Goal: Information Seeking & Learning: Learn about a topic

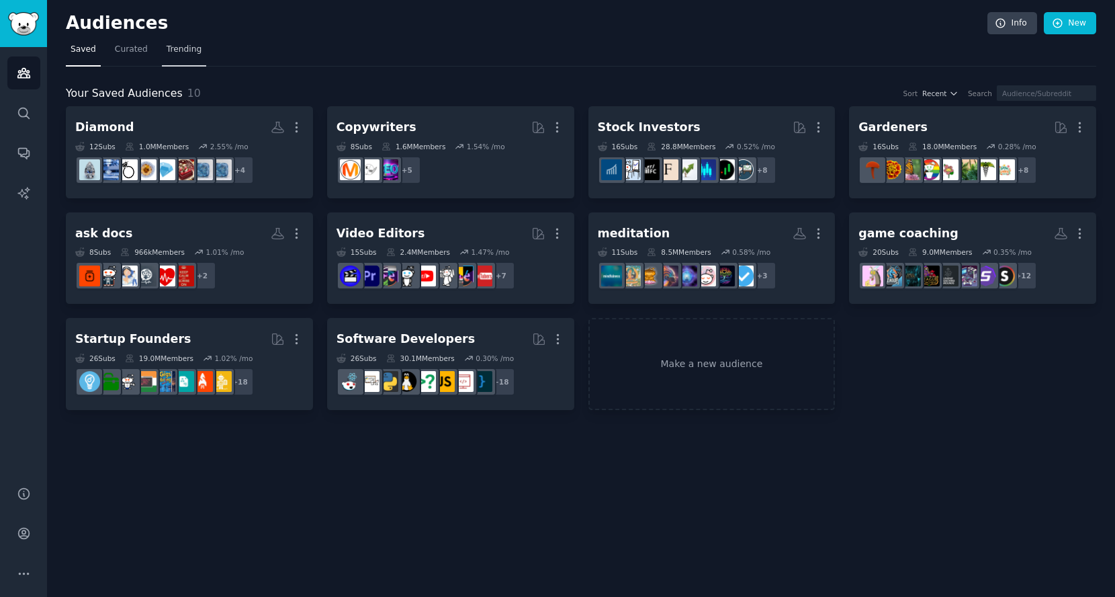
click at [171, 48] on span "Trending" at bounding box center [184, 50] width 35 height 12
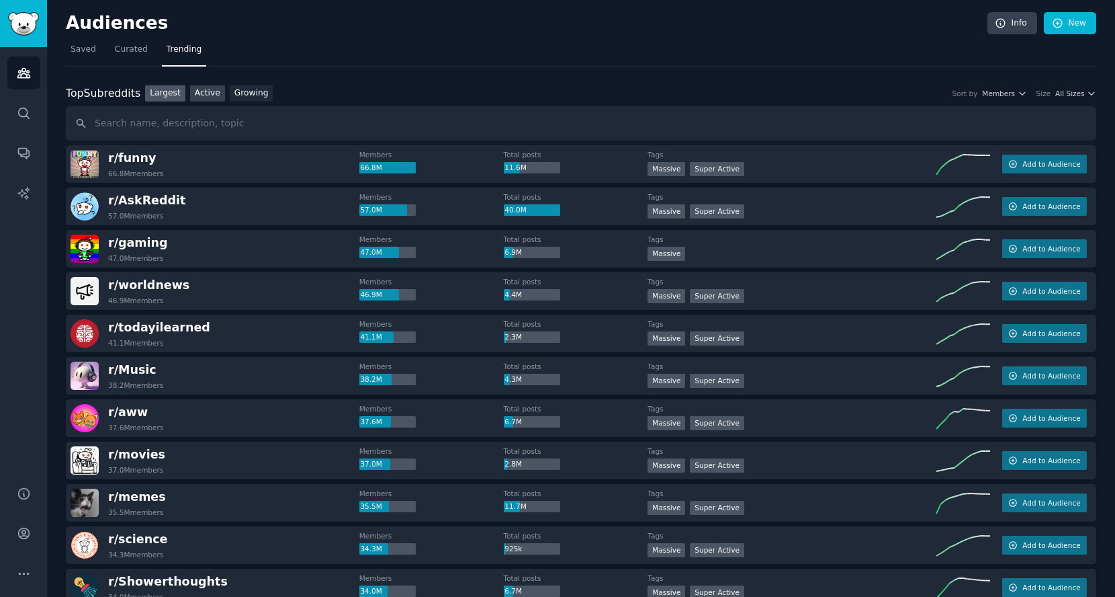
click at [208, 93] on link "Active" at bounding box center [207, 93] width 35 height 17
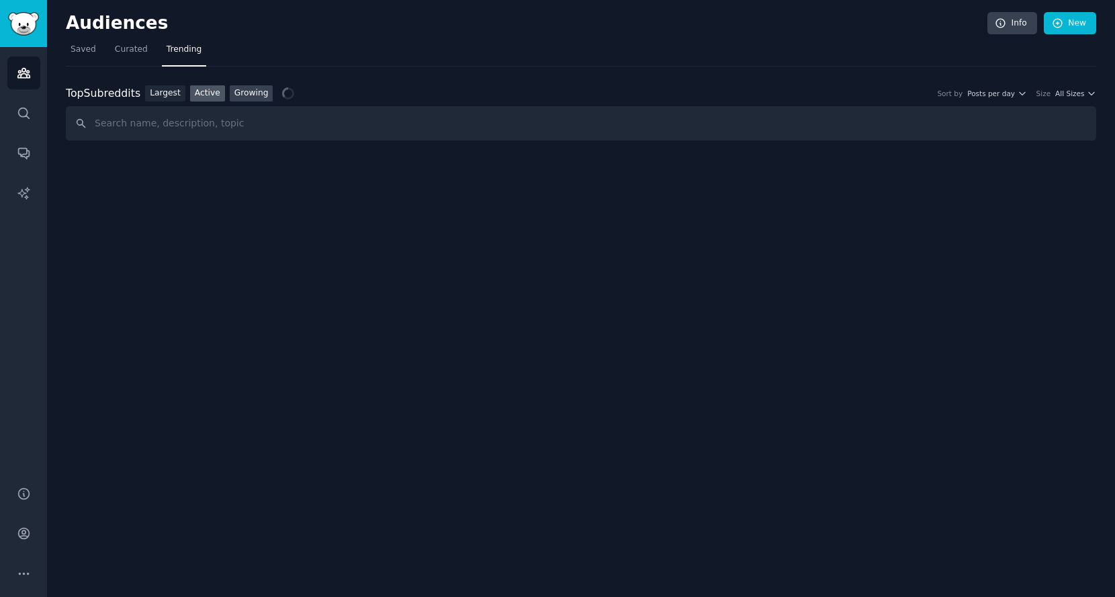
click at [245, 91] on link "Growing" at bounding box center [252, 93] width 44 height 17
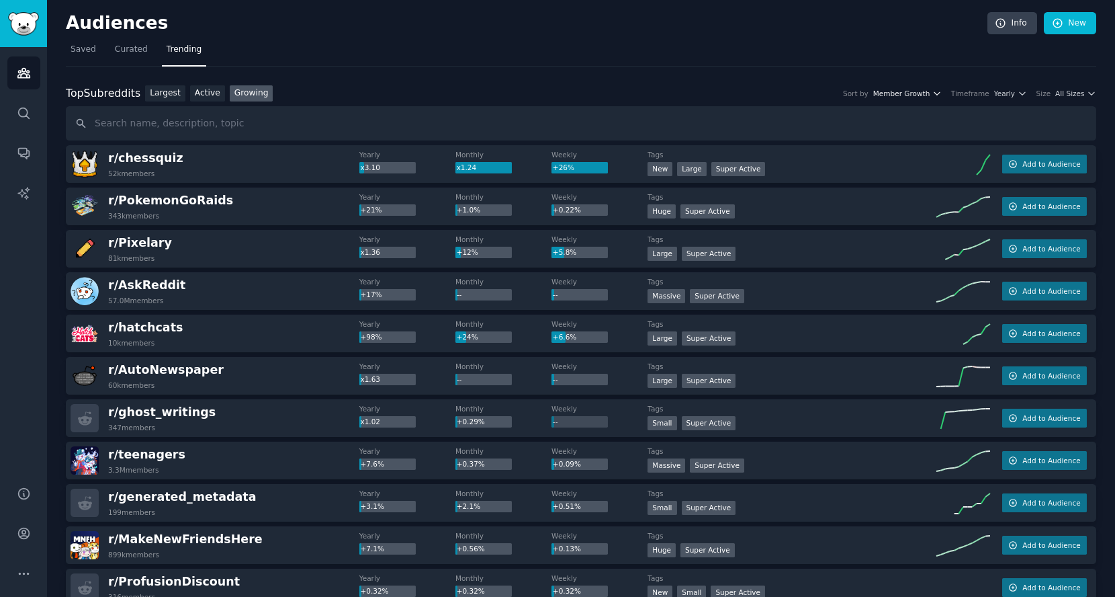
click at [931, 89] on span "Member Growth" at bounding box center [901, 93] width 57 height 9
click at [1002, 89] on span "Yearly" at bounding box center [1004, 93] width 21 height 9
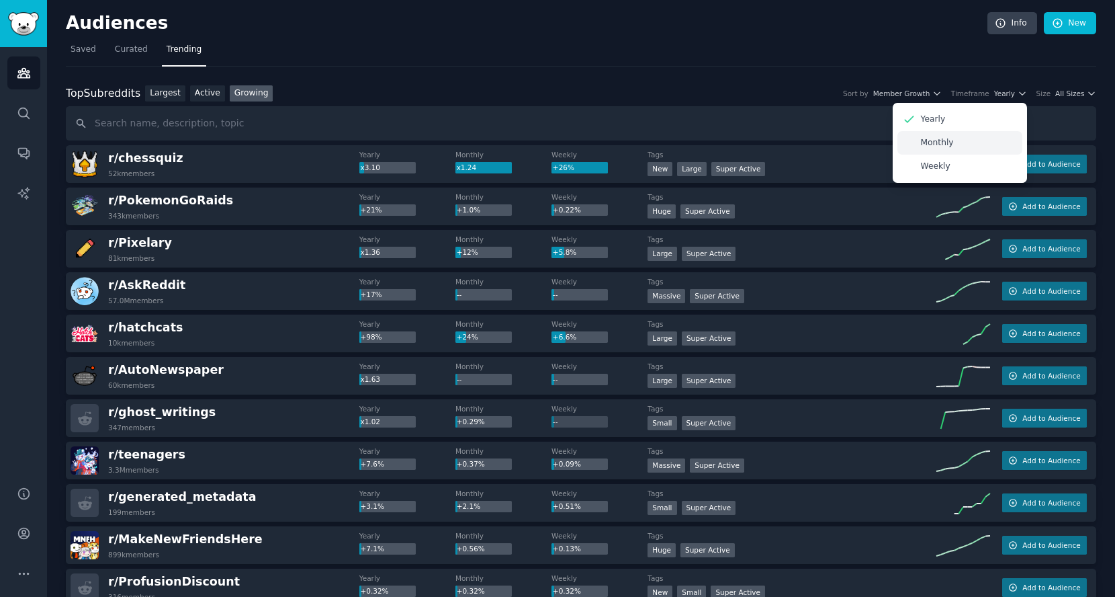
click at [973, 141] on div "Monthly" at bounding box center [960, 143] width 125 height 24
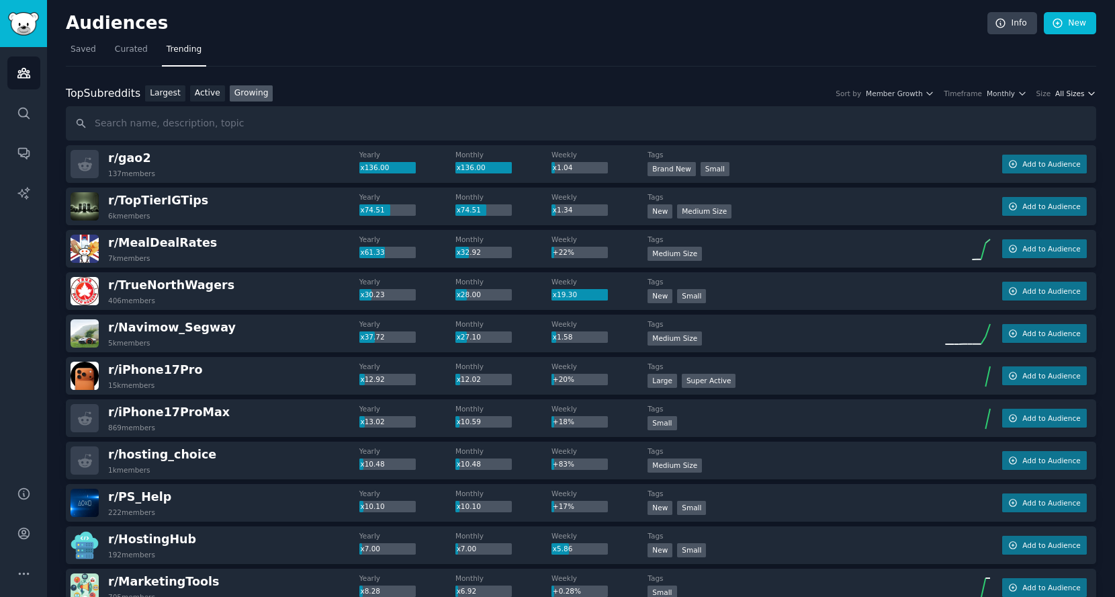
click at [1078, 89] on span "All Sizes" at bounding box center [1070, 93] width 29 height 9
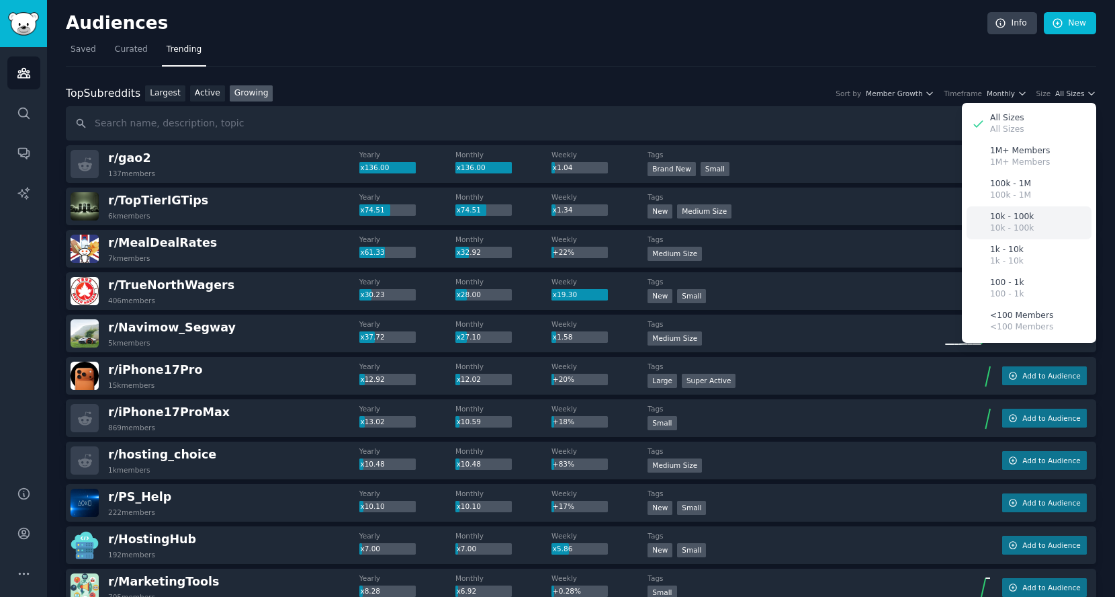
click at [1013, 211] on p "10k - 100k" at bounding box center [1012, 217] width 44 height 12
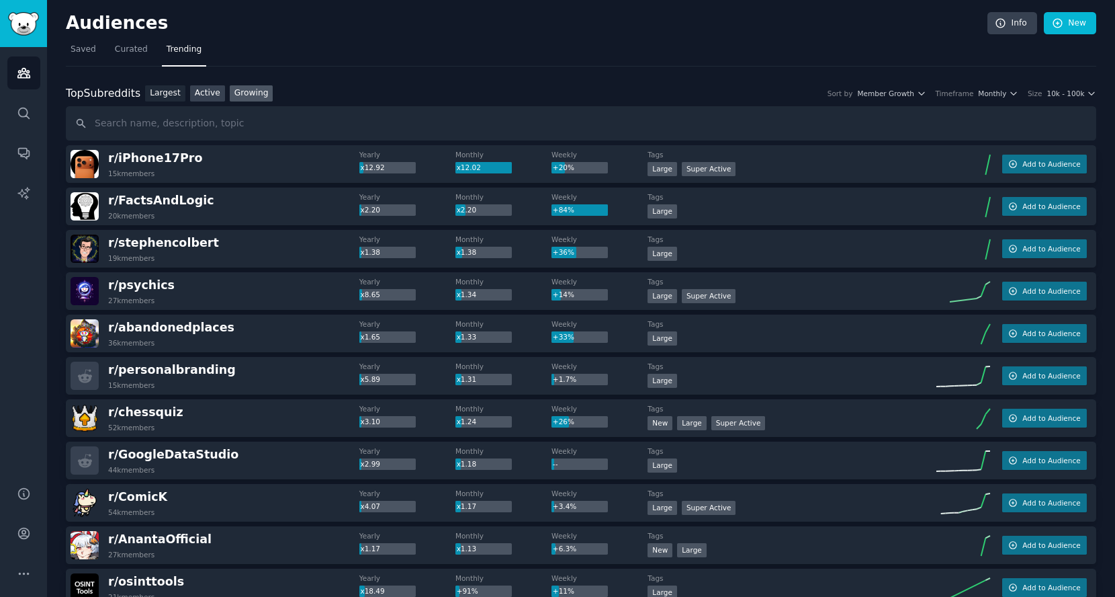
click at [206, 87] on link "Active" at bounding box center [207, 93] width 35 height 17
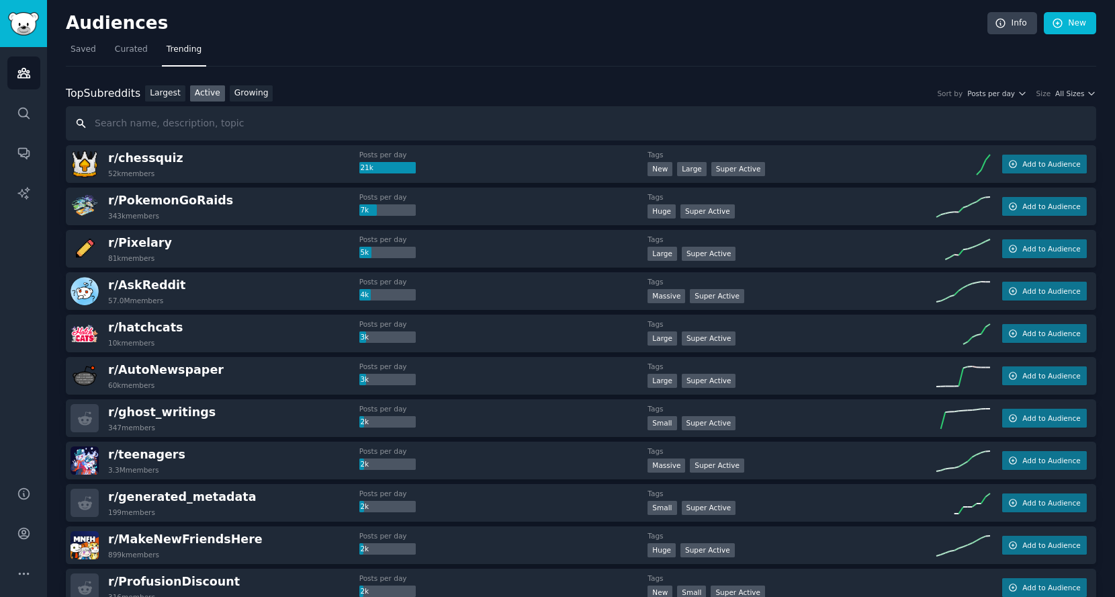
click at [282, 122] on input "text" at bounding box center [581, 123] width 1031 height 34
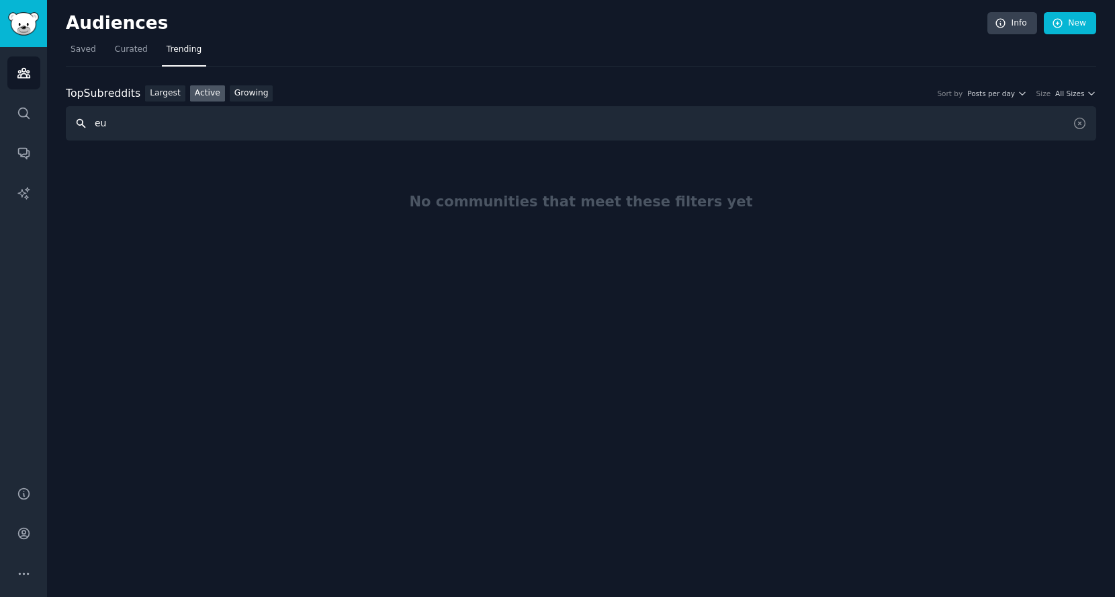
type input "e"
type input "library"
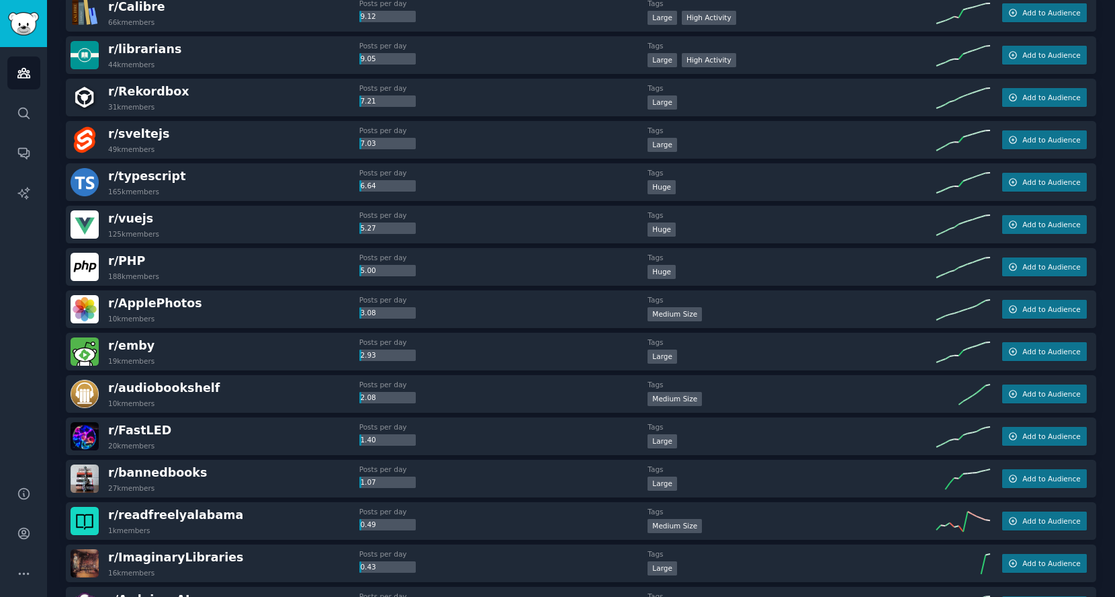
scroll to position [1159, 0]
